Goal: Information Seeking & Learning: Learn about a topic

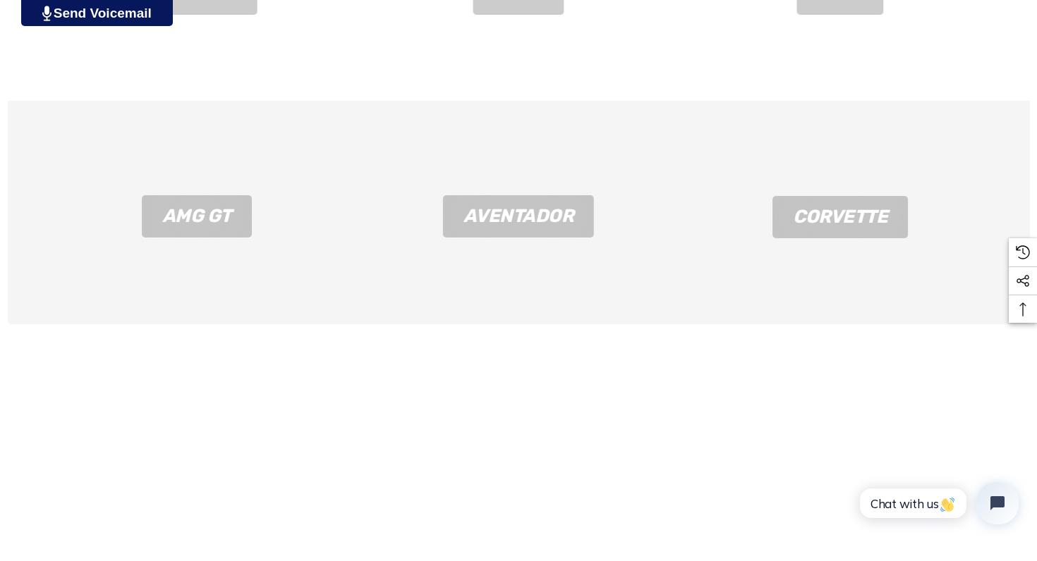
scroll to position [1523, 0]
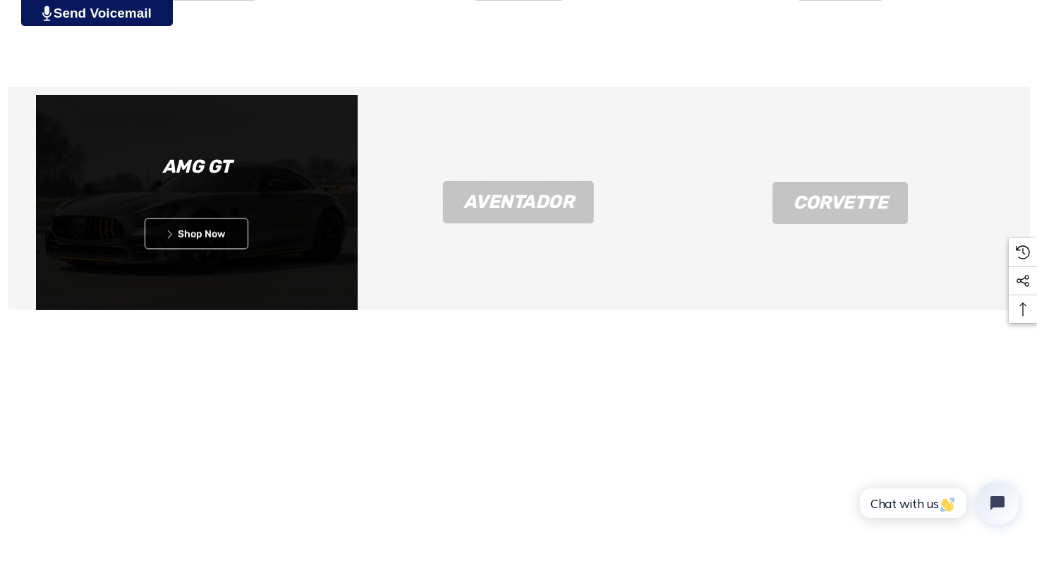
click at [200, 188] on div "AMG GT" at bounding box center [197, 166] width 322 height 42
click at [187, 249] on link "Icon arrow left Icon arrow left Shop Now" at bounding box center [197, 233] width 104 height 31
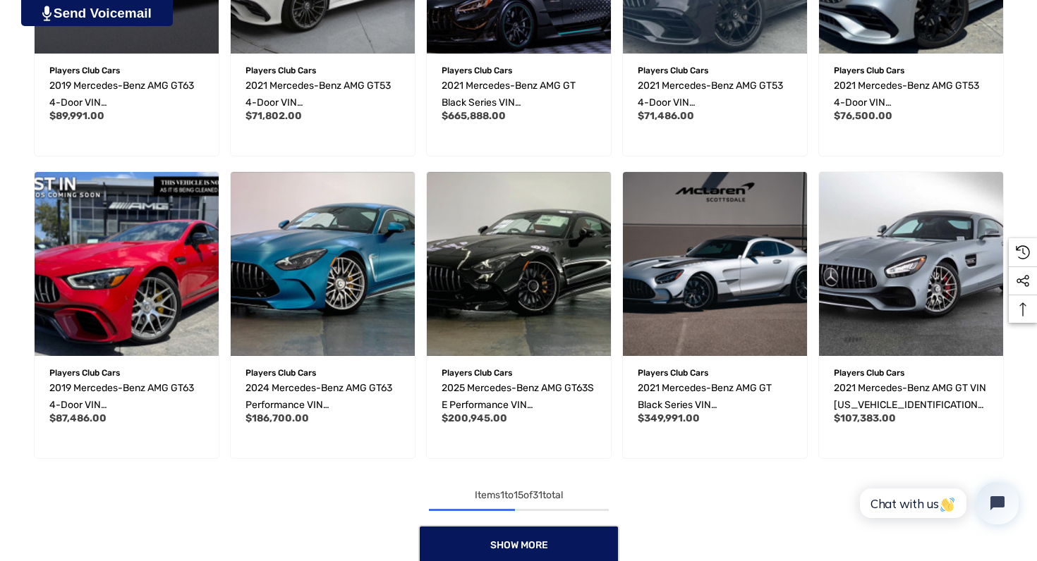
scroll to position [874, 0]
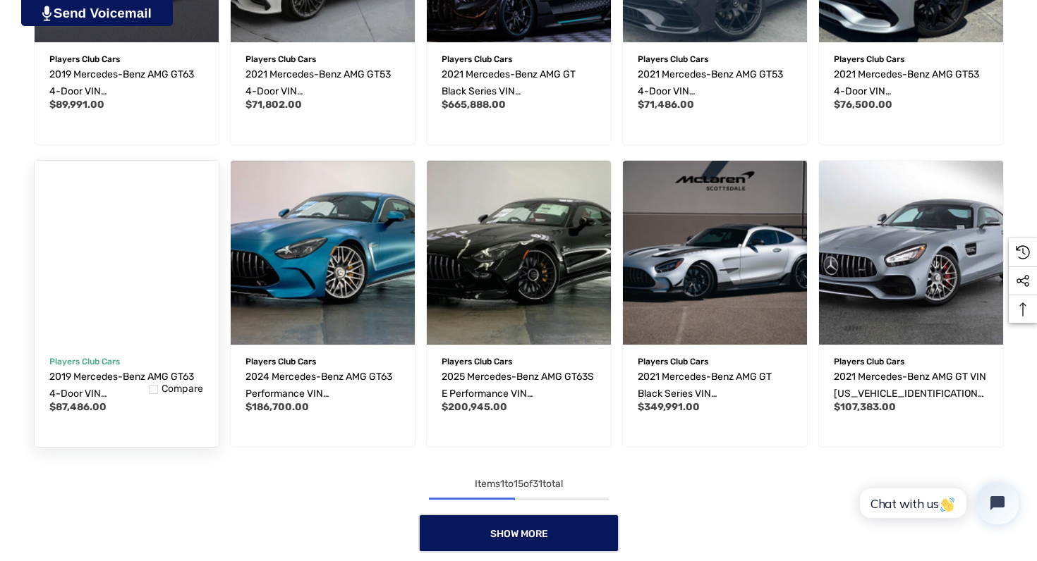
click at [138, 295] on img "2019 Mercedes-Benz AMG GT63 4-Door VIN WDD7X8JB5KA001446,$87,486.00\a" at bounding box center [126, 252] width 202 height 202
